Goal: Information Seeking & Learning: Learn about a topic

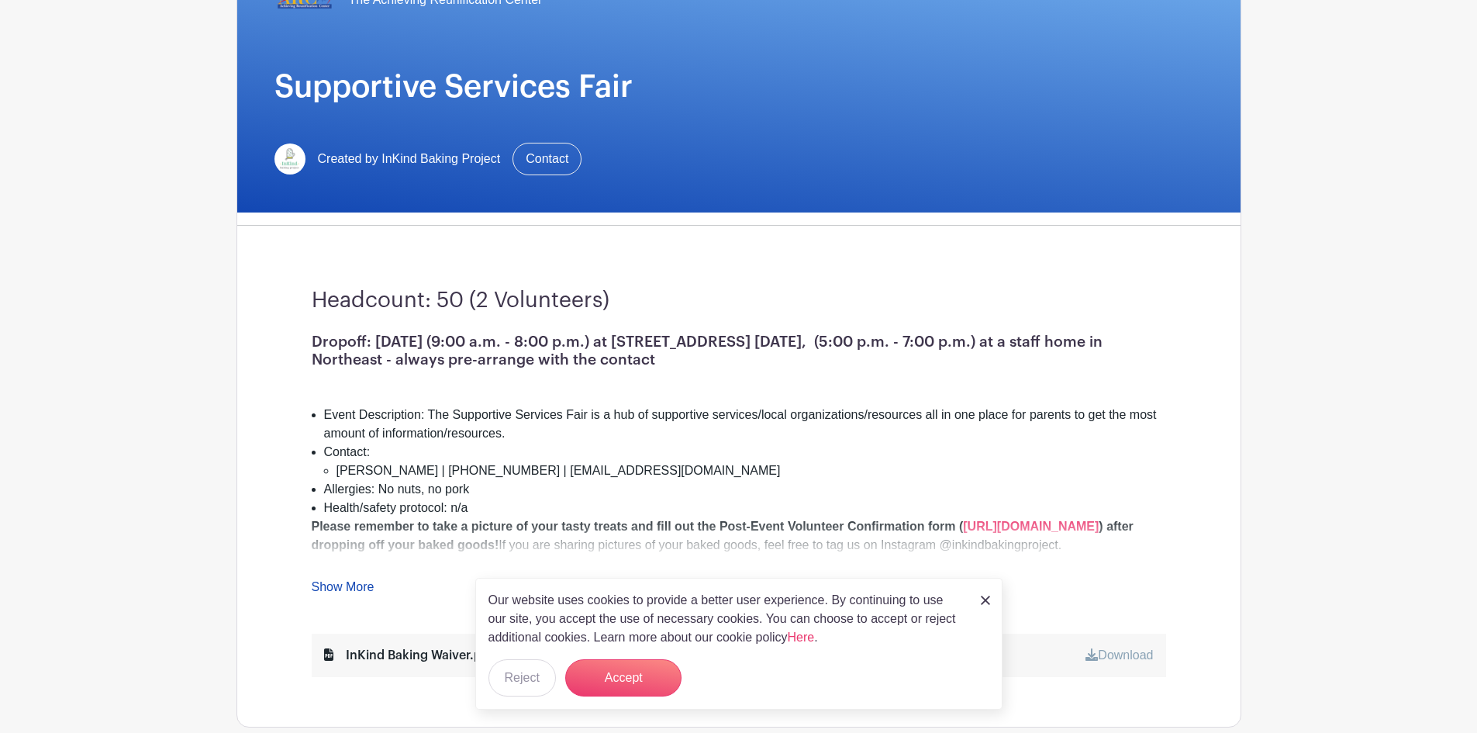
scroll to position [171, 0]
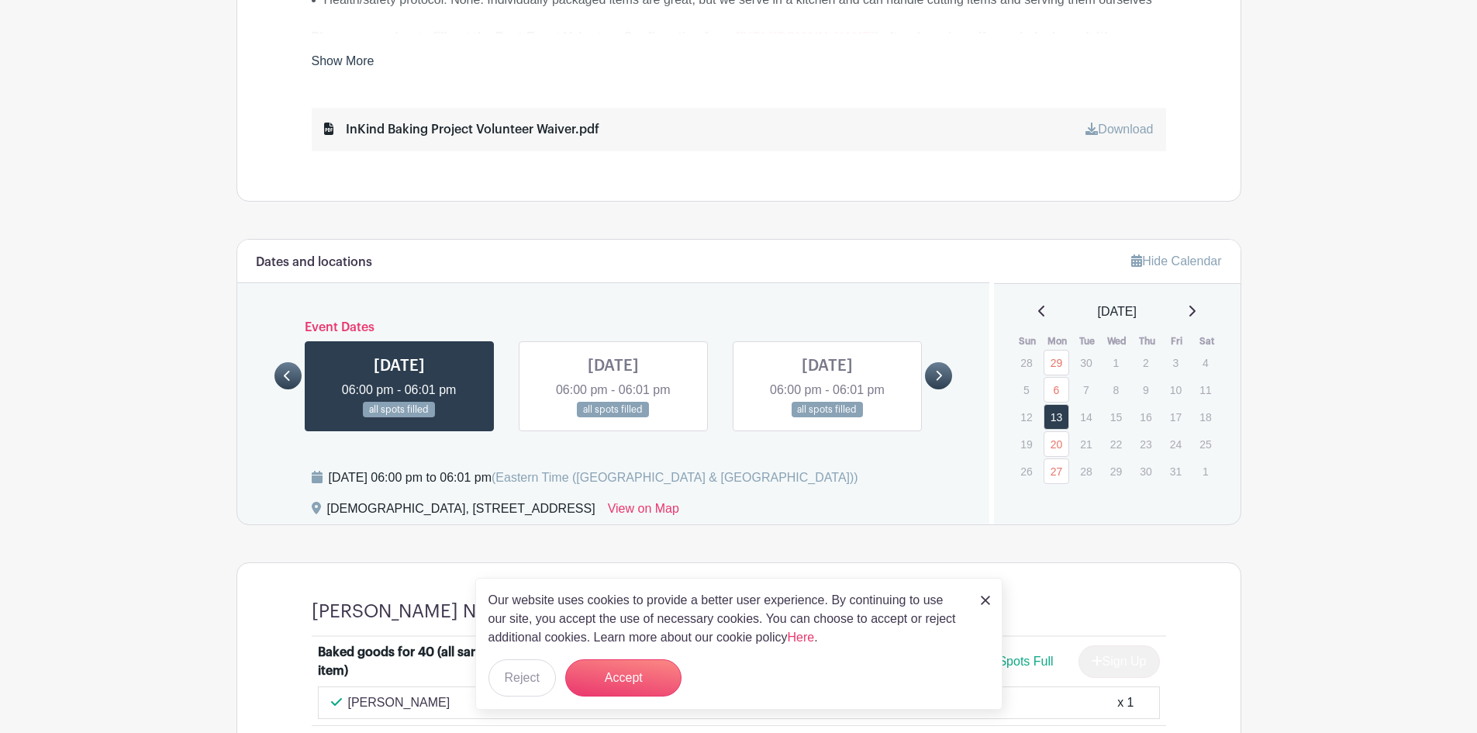
scroll to position [673, 0]
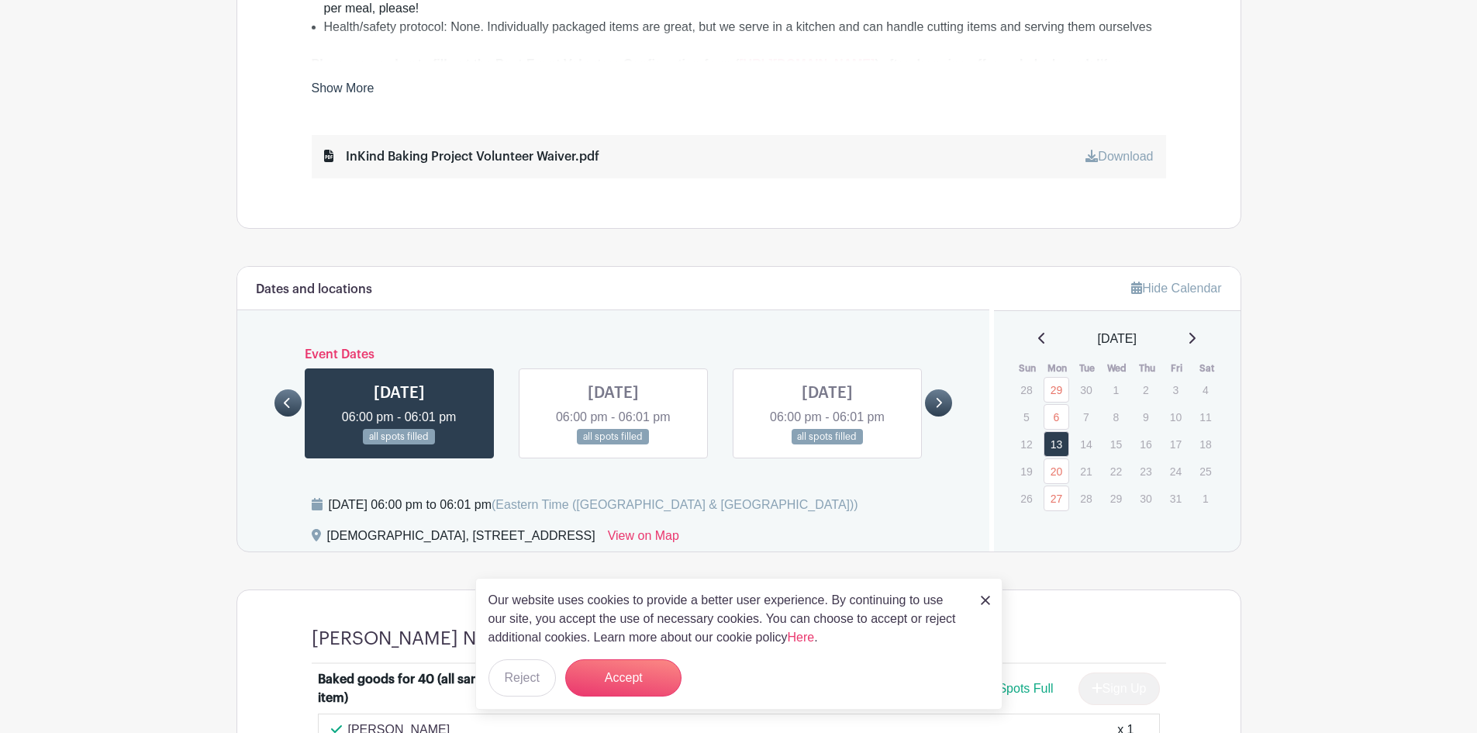
click at [937, 405] on icon at bounding box center [938, 403] width 7 height 12
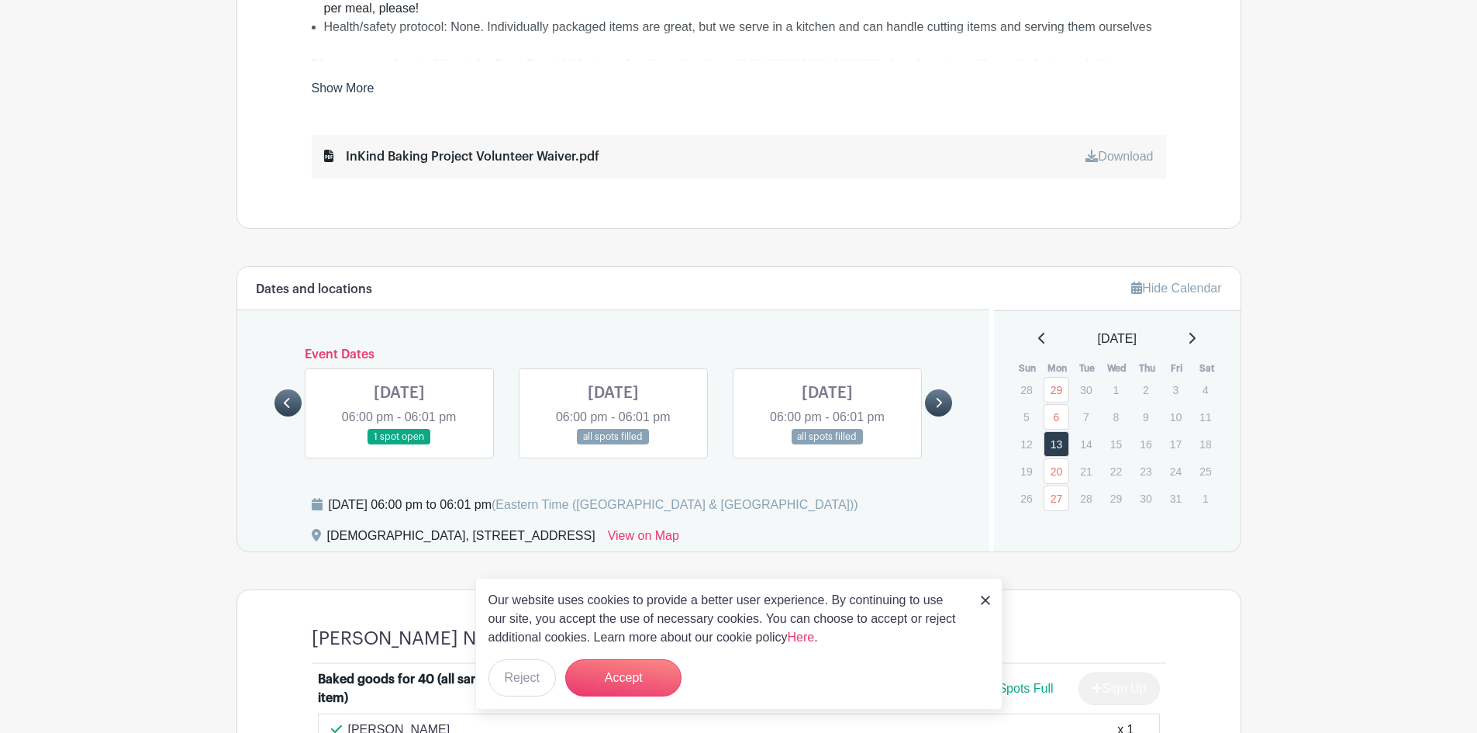
click at [1444, 426] on main "Groups All Groups Charlotte's Events InKind Baking Project - Community Fridges …" at bounding box center [738, 107] width 1477 height 1561
